Goal: Browse casually: Explore the website without a specific task or goal

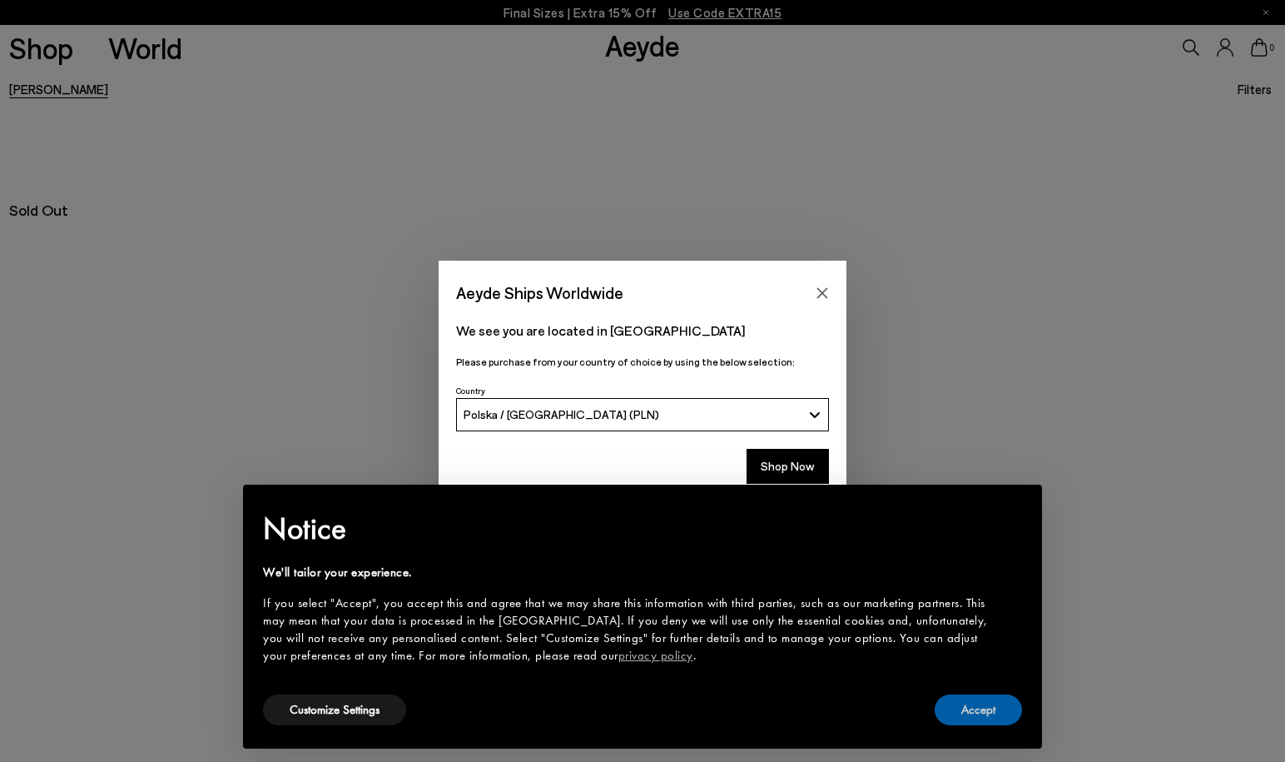
click at [979, 711] on button "Accept" at bounding box center [978, 709] width 87 height 31
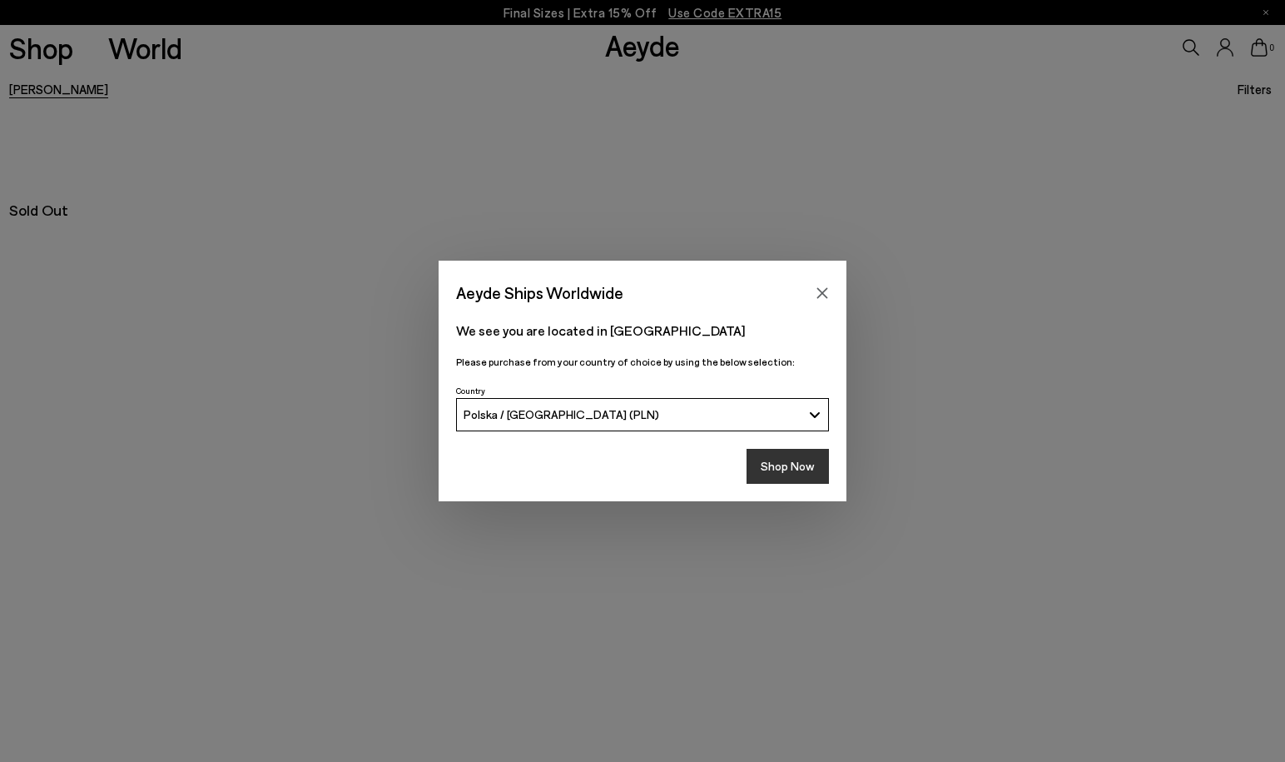
click at [794, 458] on button "Shop Now" at bounding box center [788, 466] width 82 height 35
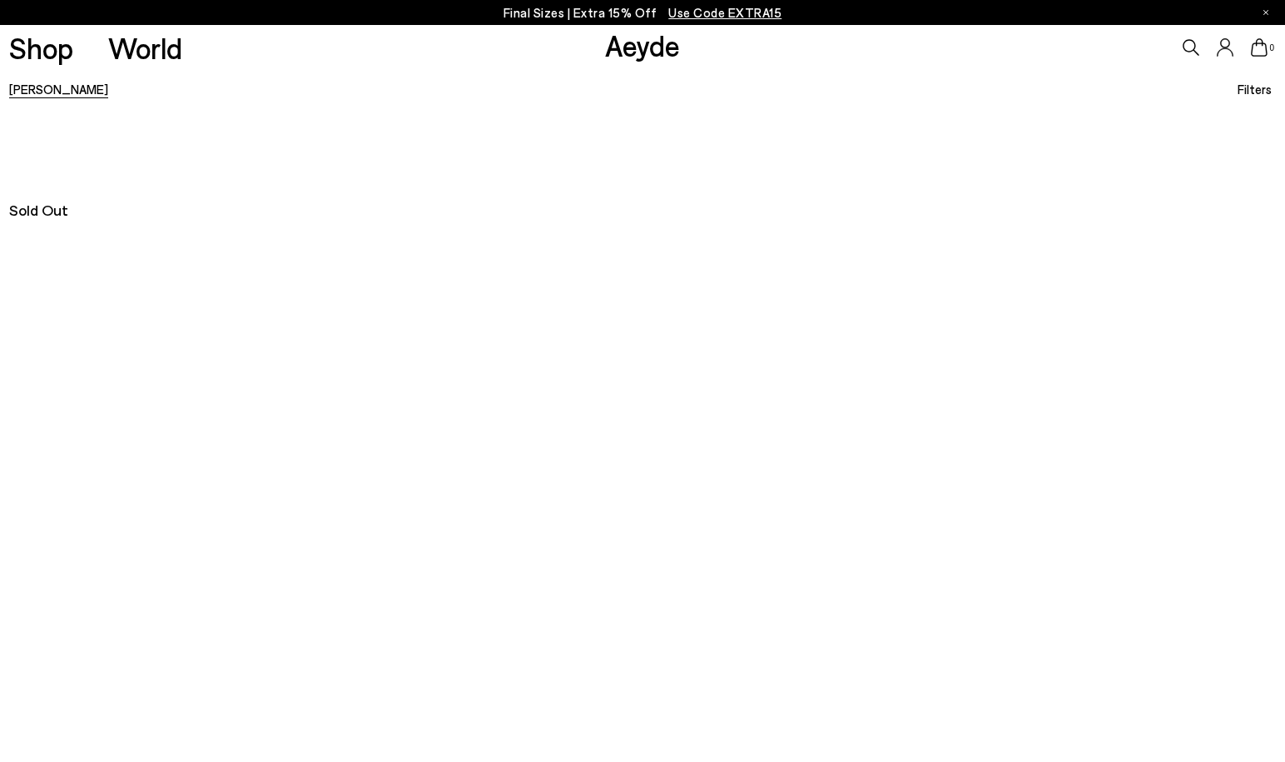
click at [713, 14] on span "Use Code EXTRA15" at bounding box center [724, 12] width 113 height 15
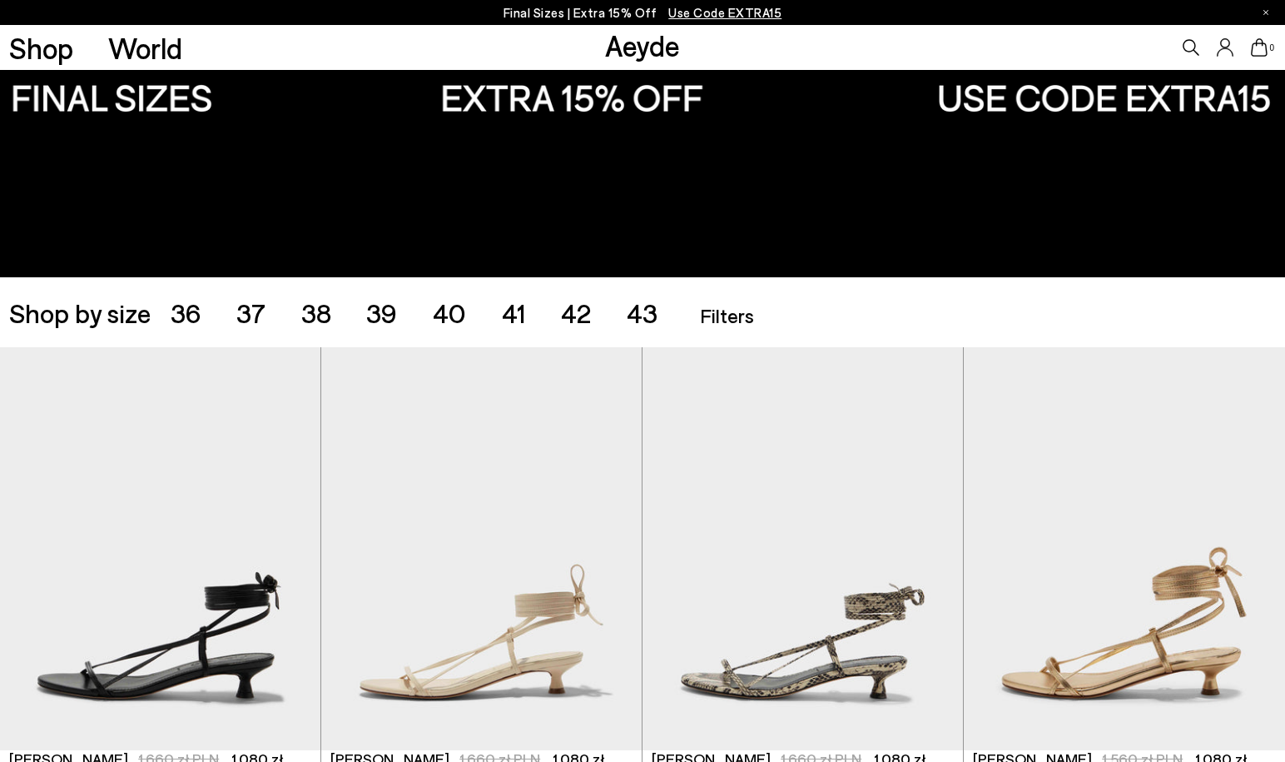
scroll to position [428, 0]
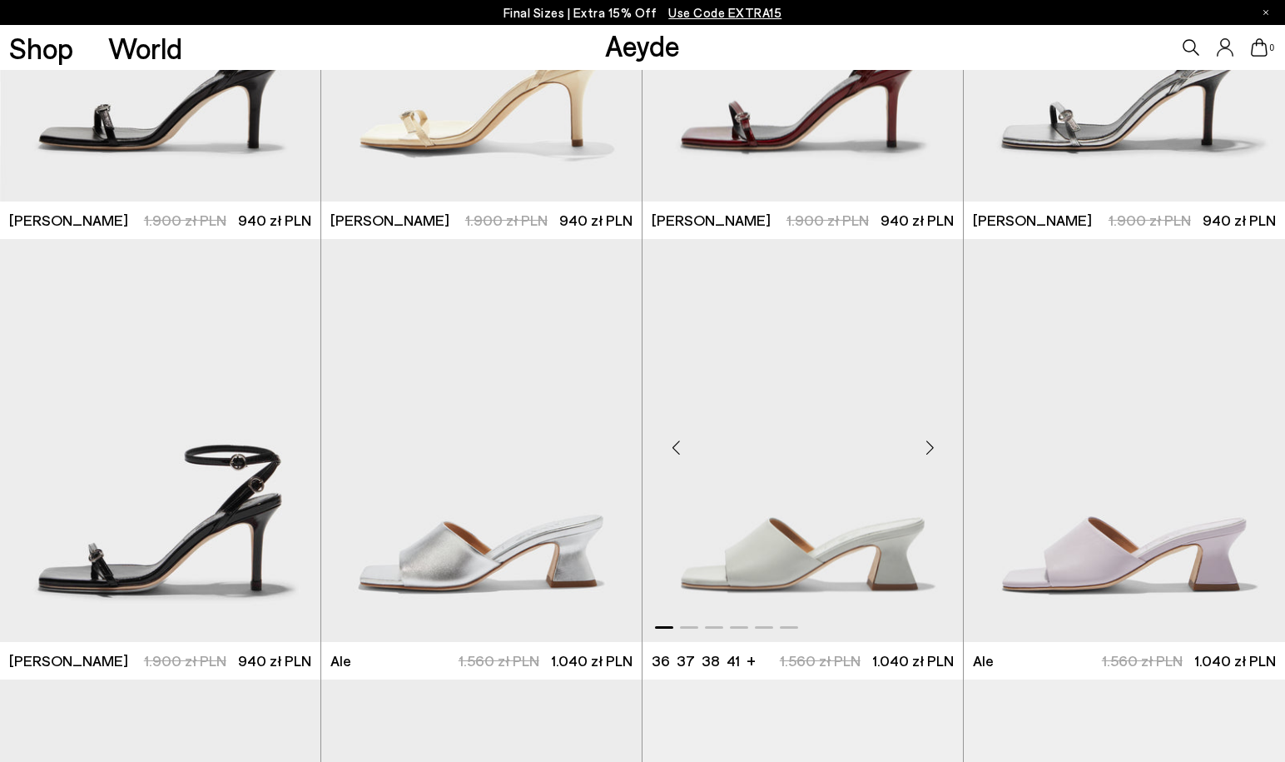
scroll to position [3643, 0]
